Goal: Communication & Community: Ask a question

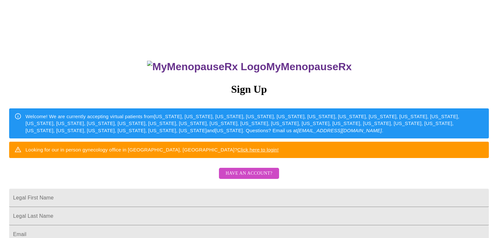
click at [262, 178] on span "Have an account?" at bounding box center [248, 173] width 47 height 8
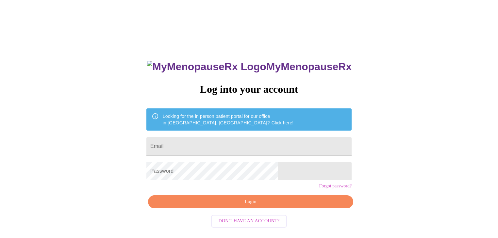
click at [260, 137] on input "Email" at bounding box center [248, 146] width 205 height 18
type input "[EMAIL_ADDRESS][DOMAIN_NAME]"
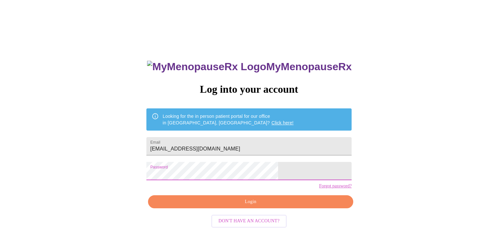
click at [248, 206] on span "Login" at bounding box center [250, 202] width 190 height 8
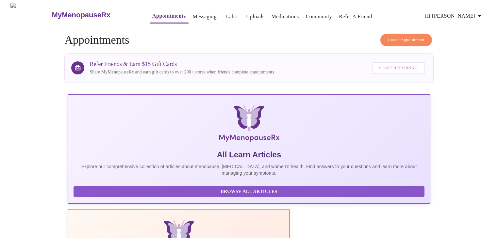
click at [190, 19] on button "Messaging" at bounding box center [204, 16] width 29 height 13
click at [193, 12] on link "Messaging" at bounding box center [205, 16] width 24 height 9
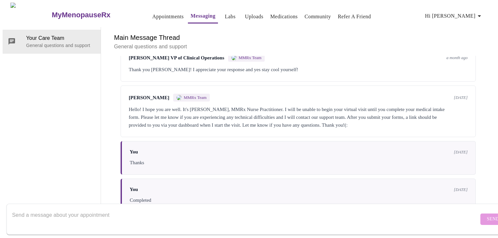
scroll to position [586, 0]
click at [275, 214] on textarea "Send a message about your appointment" at bounding box center [245, 219] width 466 height 21
type textarea "Hi, I"
click at [35, 91] on div "Your Care Team General questions and support" at bounding box center [52, 119] width 98 height 185
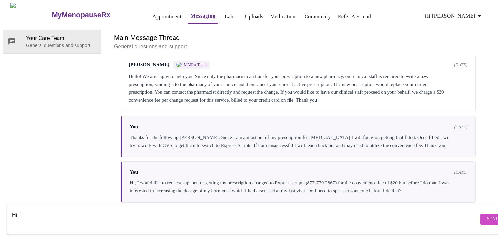
scroll to position [142, 0]
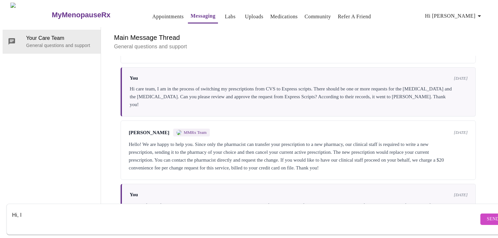
click at [63, 48] on div "Your Care Team General questions and support" at bounding box center [52, 119] width 98 height 185
drag, startPoint x: 31, startPoint y: 206, endPoint x: 10, endPoint y: 206, distance: 20.6
click at [10, 206] on form "Hi, I Send" at bounding box center [259, 219] width 504 height 31
click at [52, 115] on div "Your Care Team General questions and support" at bounding box center [52, 119] width 98 height 185
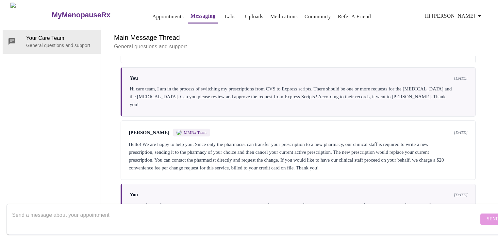
click at [283, 13] on link "Medications" at bounding box center [283, 16] width 27 height 9
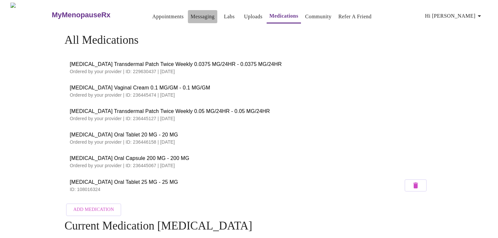
click at [190, 12] on link "Messaging" at bounding box center [202, 16] width 24 height 9
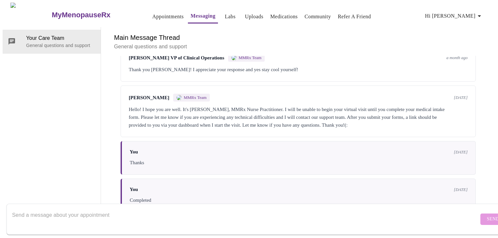
scroll to position [586, 0]
click at [180, 223] on div at bounding box center [245, 219] width 466 height 25
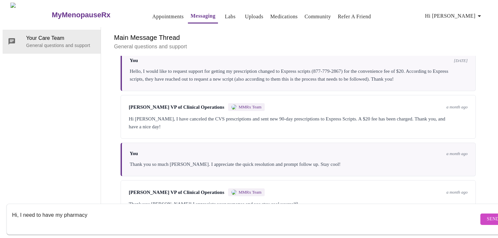
scroll to position [403, 0]
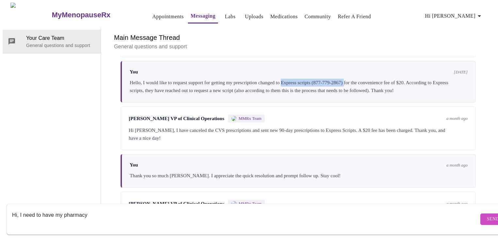
drag, startPoint x: 360, startPoint y: 76, endPoint x: 294, endPoint y: 78, distance: 65.7
click at [294, 79] on div "Hello, I would like to request support for getting my prescription changed to E…" at bounding box center [299, 87] width 338 height 16
copy div "Express scripts (877-779-2867)"
click at [104, 209] on textarea "Hi, I need to have my pharmacy" at bounding box center [245, 219] width 466 height 21
paste textarea "Express scripts (877-779-2867)"
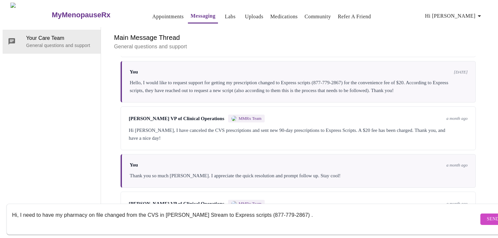
type textarea "Hi, I need to have my pharmacy on file changed from the CVS in [PERSON_NAME] St…"
